Goal: Transaction & Acquisition: Purchase product/service

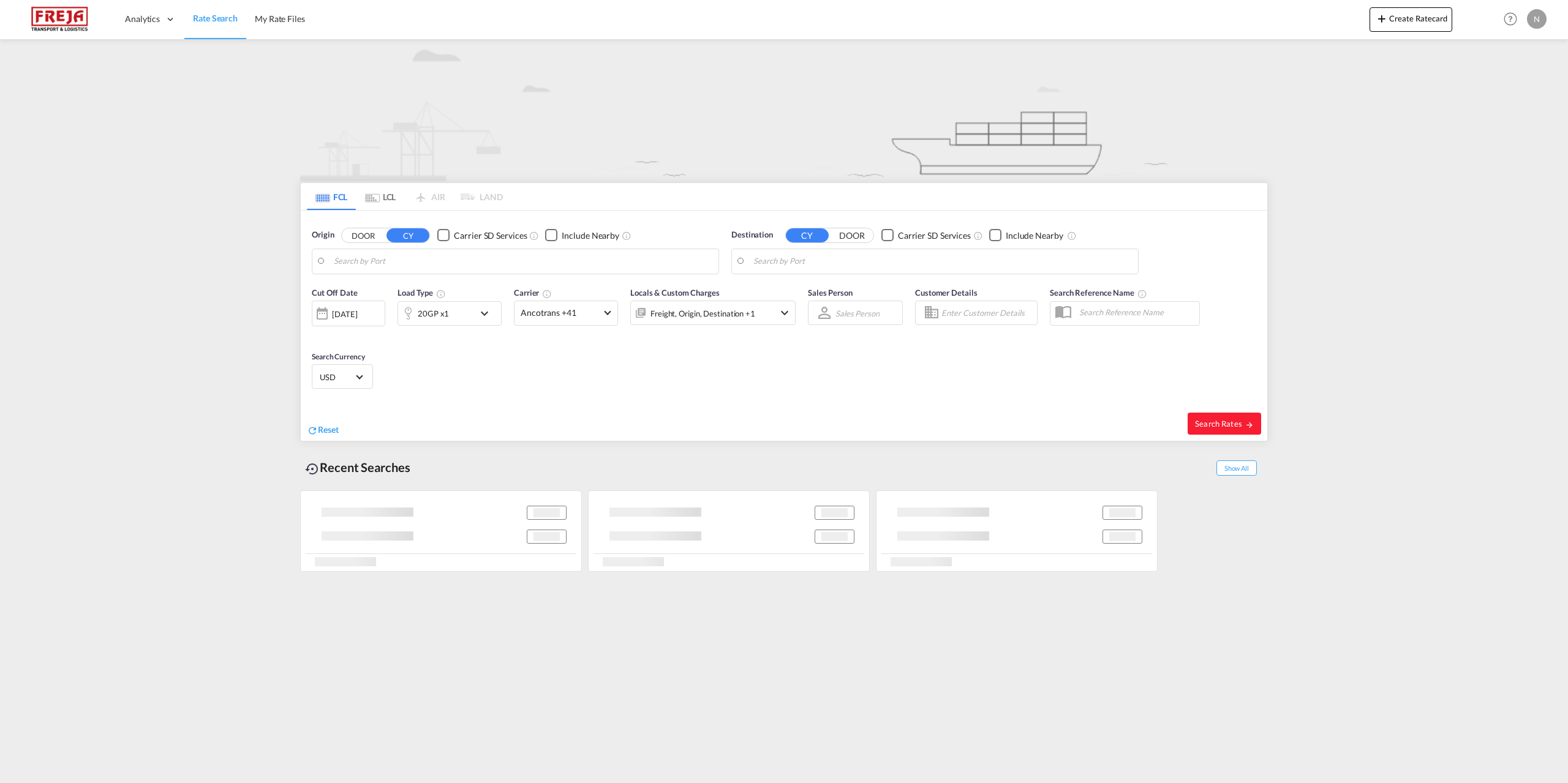
type input "[GEOGRAPHIC_DATA], [GEOGRAPHIC_DATA]"
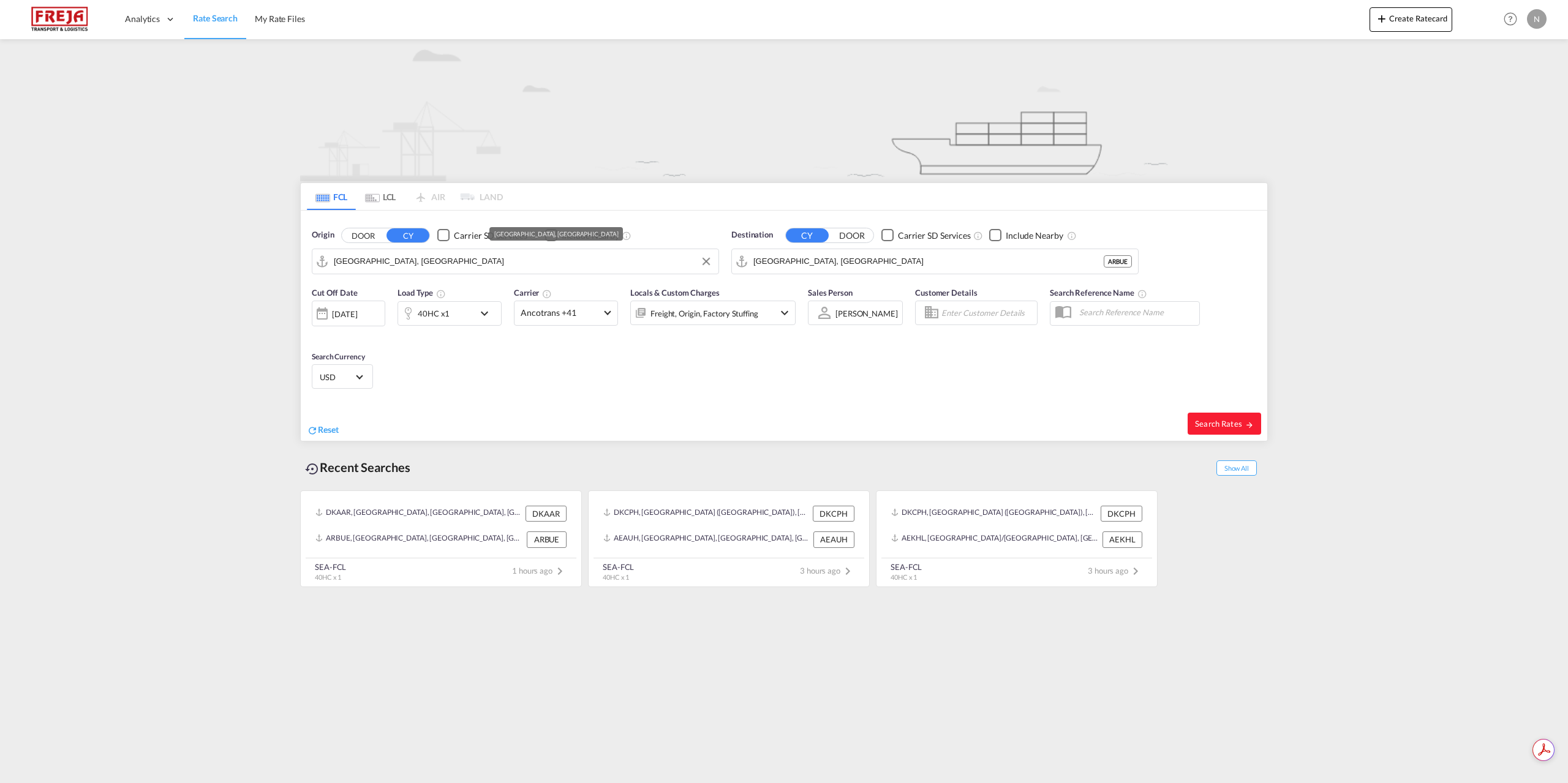
click at [514, 267] on input "[GEOGRAPHIC_DATA], [GEOGRAPHIC_DATA]" at bounding box center [523, 262] width 379 height 19
click at [466, 284] on div "Fredericia [GEOGRAPHIC_DATA] DKFRC" at bounding box center [428, 295] width 233 height 36
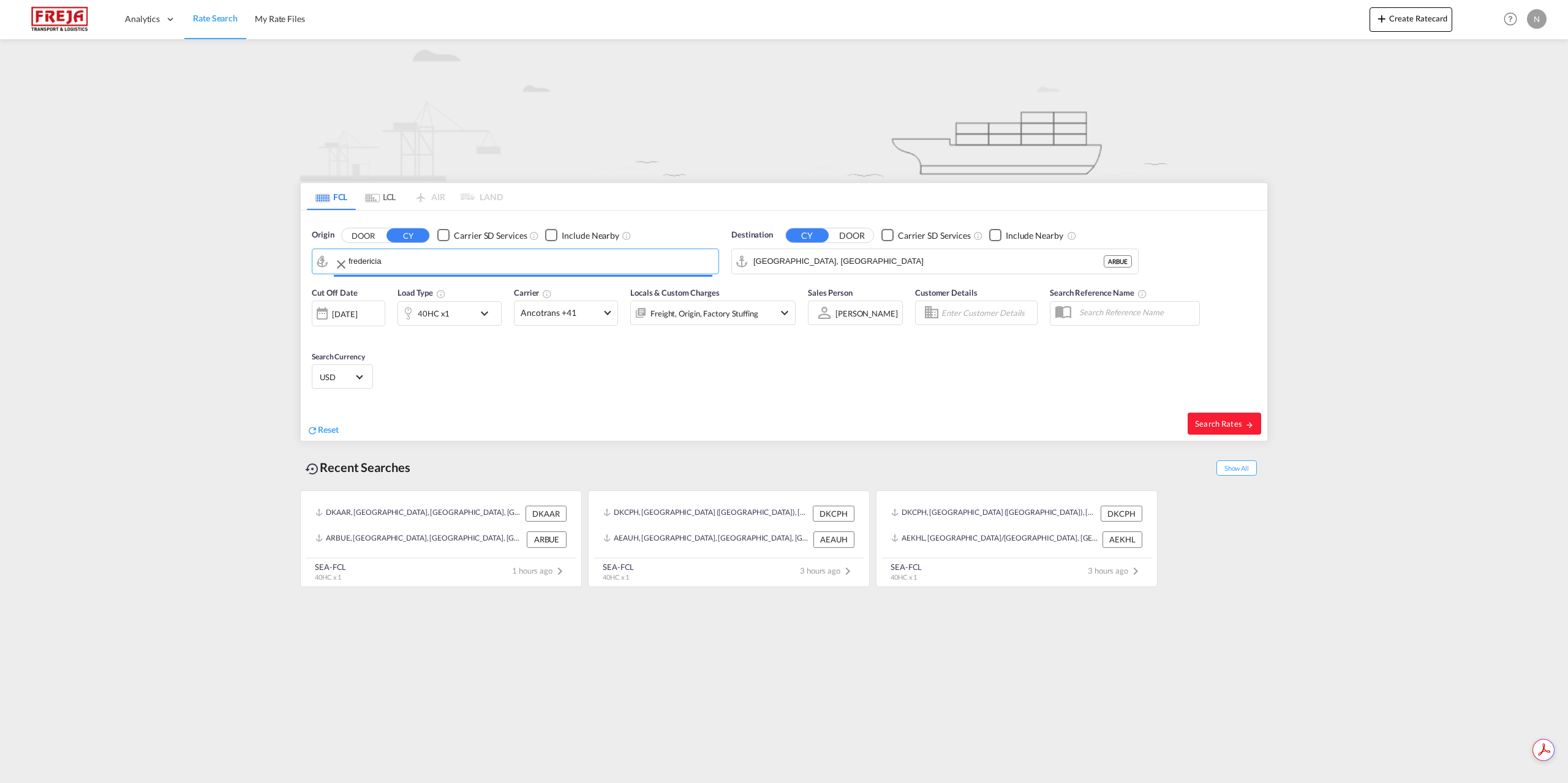
type input "[GEOGRAPHIC_DATA], DKFRC"
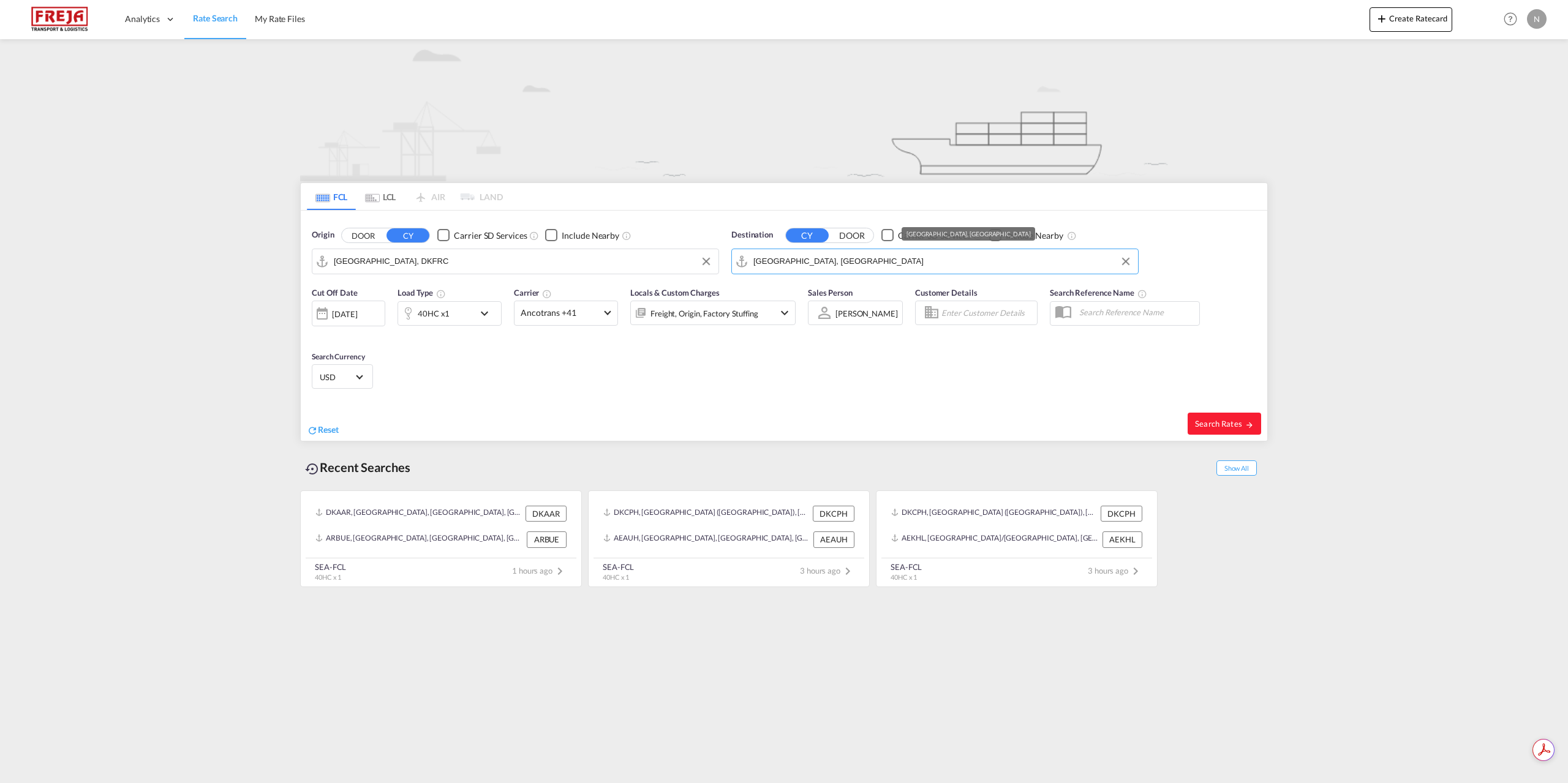
click at [850, 267] on input "[GEOGRAPHIC_DATA], [GEOGRAPHIC_DATA]" at bounding box center [942, 262] width 379 height 19
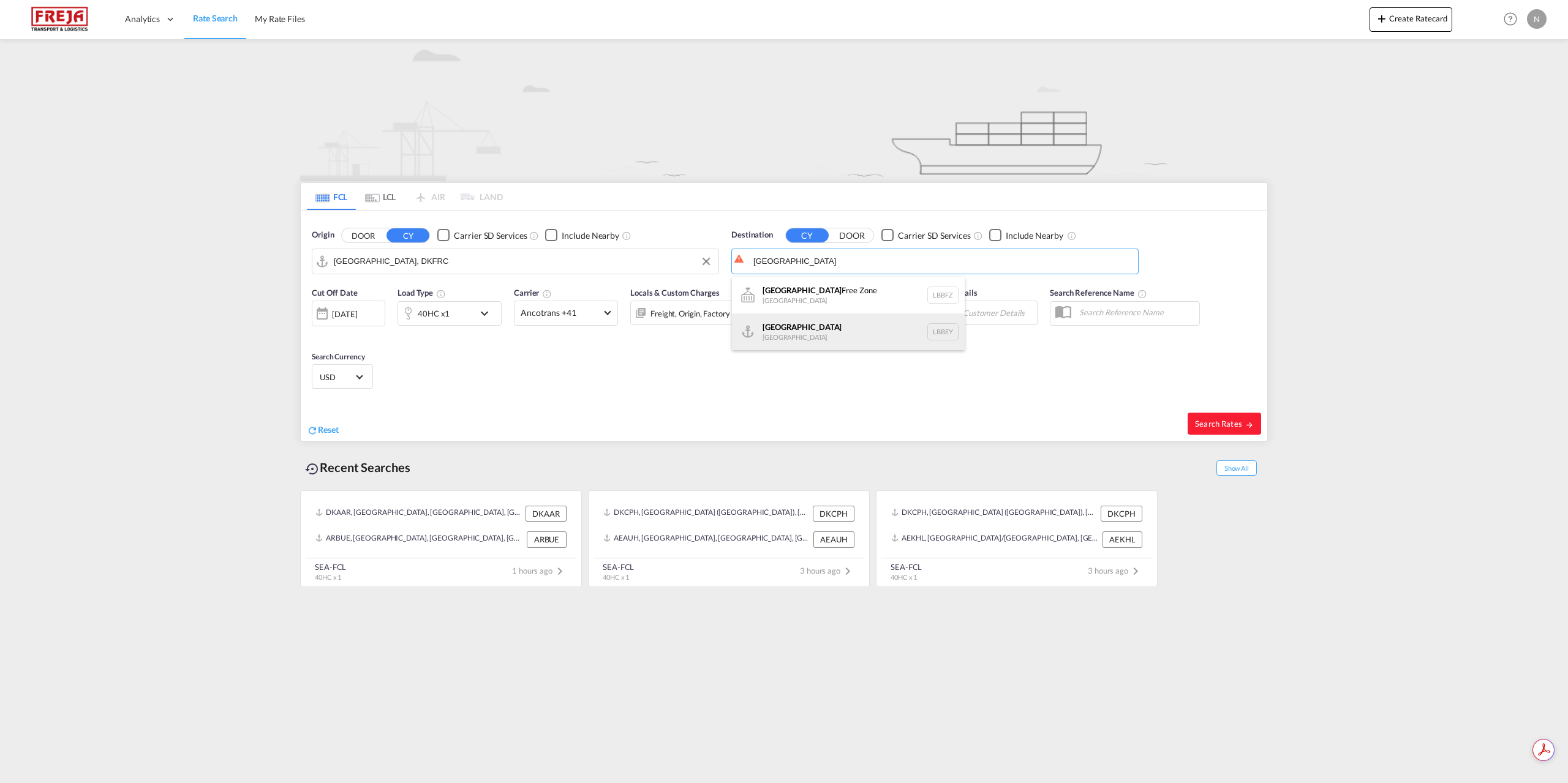
click at [831, 330] on div "Beirut [GEOGRAPHIC_DATA] LBBEY" at bounding box center [848, 331] width 233 height 36
type input "[GEOGRAPHIC_DATA], LBBEY"
click at [586, 314] on span "Ancotrans +41" at bounding box center [559, 312] width 80 height 12
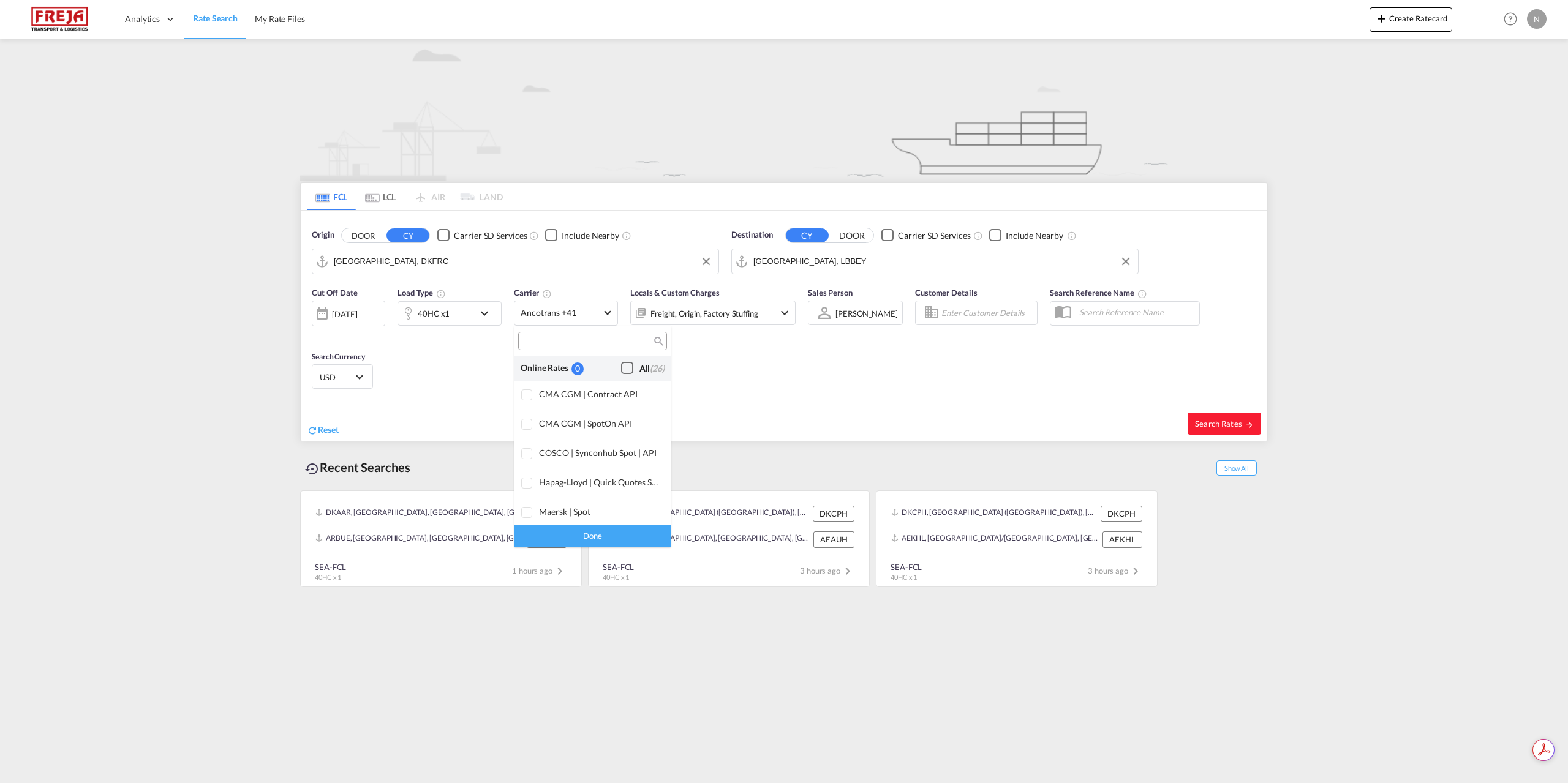
click at [627, 370] on div "Checkbox No Ink" at bounding box center [627, 368] width 12 height 12
click at [602, 532] on div "Done" at bounding box center [592, 536] width 156 height 22
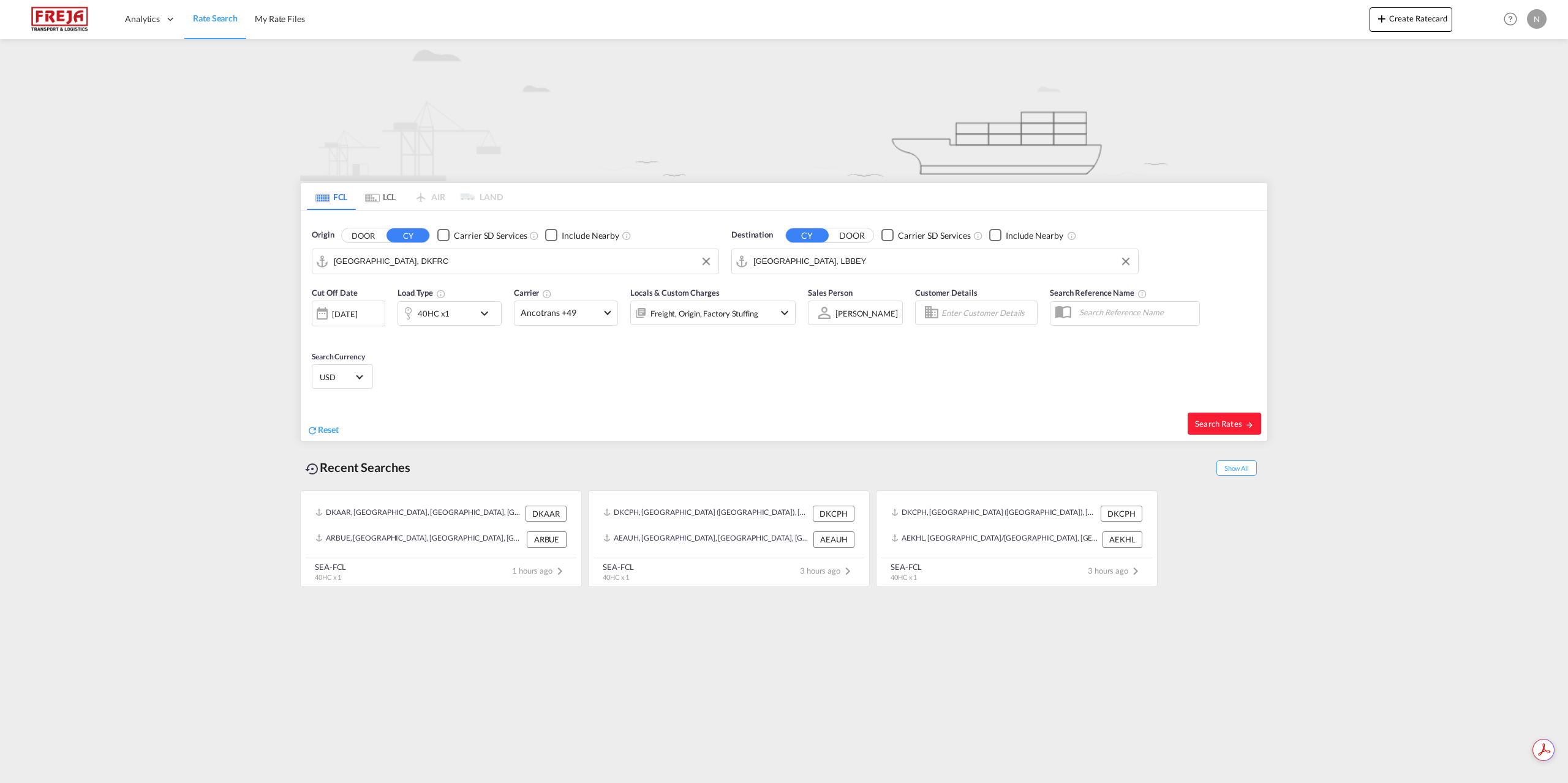
click at [463, 310] on div "40HC x1" at bounding box center [435, 313] width 76 height 24
click at [563, 368] on md-icon "icon-plus-circle-outline" at bounding box center [563, 366] width 15 height 15
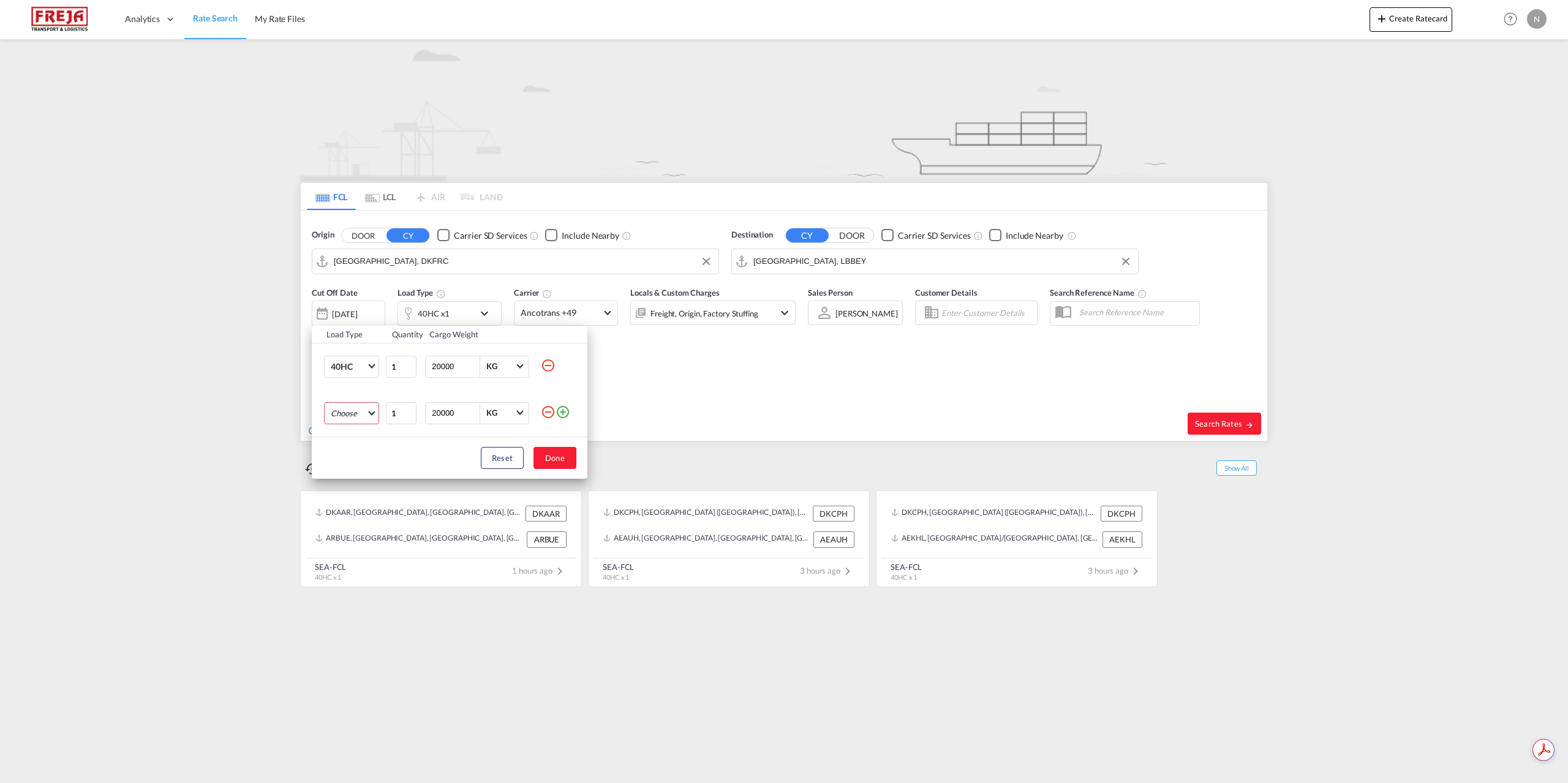
click at [355, 415] on md-select "Choose 20GP 40GP 40HC 45HC 20RE 40RE 40HR 20OT 40OT 20FR 40FR 40NR 20NR 45S 20T…" at bounding box center [351, 413] width 55 height 22
click at [357, 418] on md-option "20GP" at bounding box center [362, 413] width 83 height 29
click at [556, 463] on button "Done" at bounding box center [555, 458] width 43 height 22
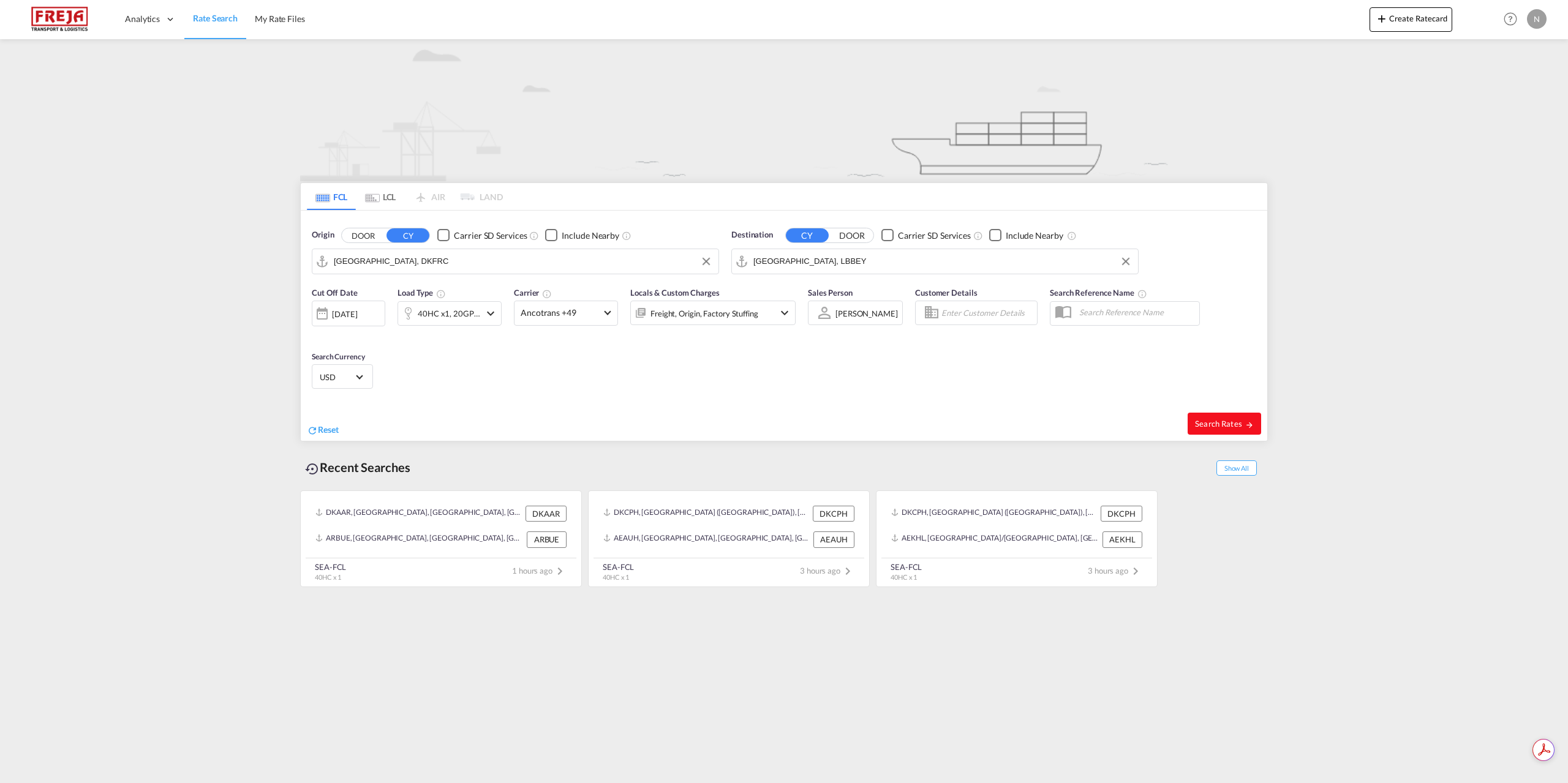
click at [1210, 427] on span "Search Rates" at bounding box center [1224, 424] width 59 height 9
type input "DKFRC to LBBEY / [DATE]"
